Goal: Check status: Check status

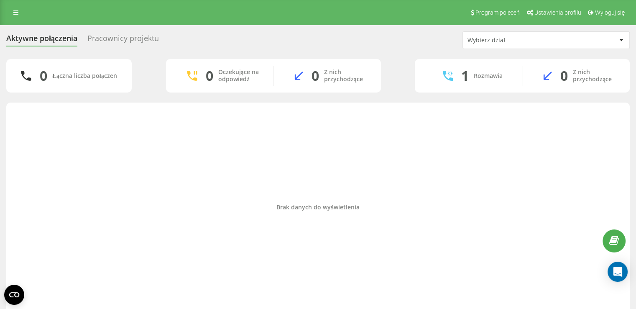
click at [18, 5] on div "Program poleceń Ustawienia profilu Wyloguj się" at bounding box center [318, 12] width 636 height 25
click at [13, 13] on icon at bounding box center [15, 13] width 5 height 6
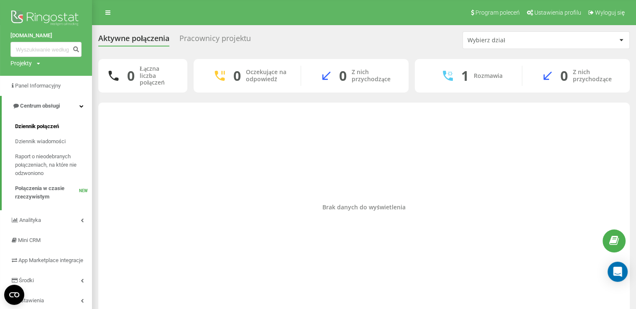
click at [42, 126] on span "Dziennik połączeń" at bounding box center [37, 126] width 44 height 8
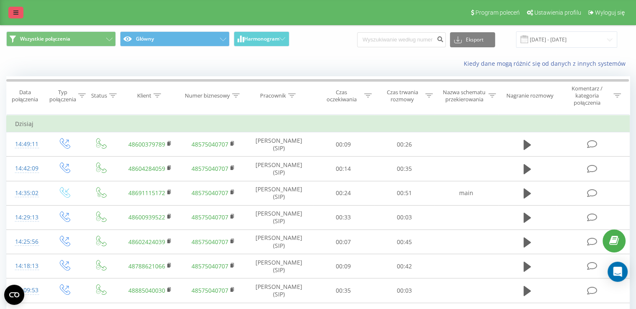
click at [16, 17] on link at bounding box center [15, 13] width 15 height 12
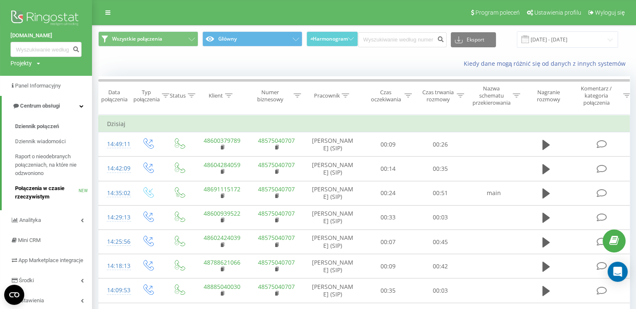
click at [40, 194] on span "Połączenia w czasie rzeczywistym" at bounding box center [47, 192] width 64 height 17
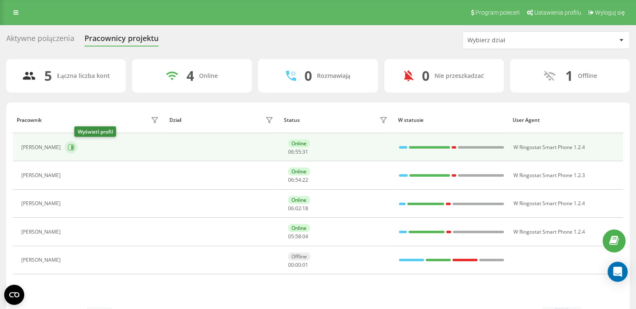
click at [74, 146] on icon at bounding box center [71, 147] width 7 height 7
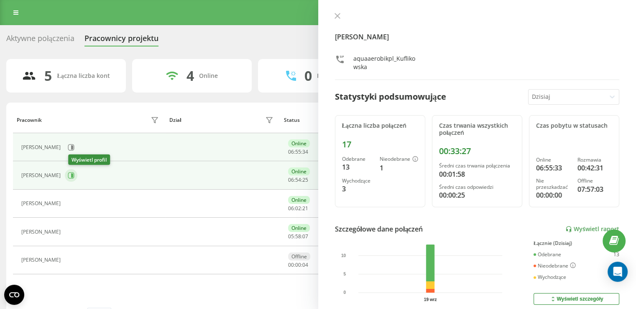
click at [74, 173] on icon at bounding box center [71, 175] width 6 height 6
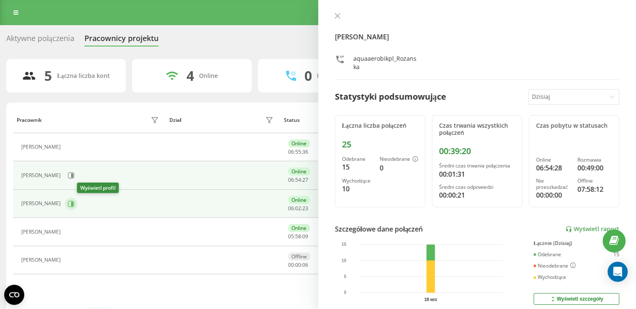
click at [74, 205] on icon at bounding box center [71, 203] width 6 height 6
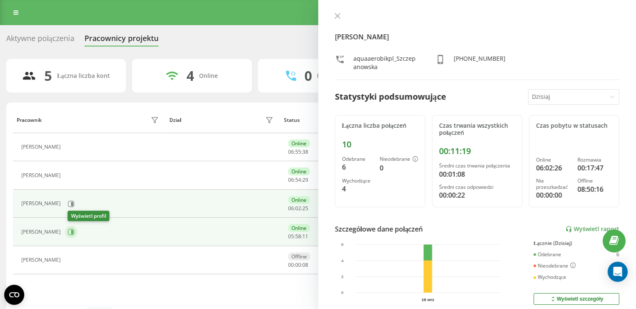
click at [77, 231] on button at bounding box center [71, 232] width 13 height 13
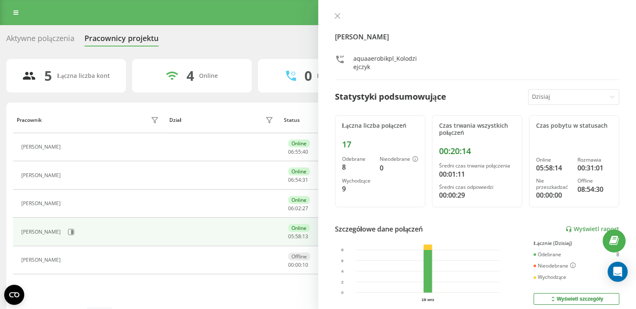
click at [337, 23] on div "Julia Kołodziejczyk aquaaerobikpl_Kolodziejczyk" at bounding box center [477, 46] width 285 height 67
click at [338, 19] on button at bounding box center [337, 17] width 11 height 8
